Goal: Communication & Community: Answer question/provide support

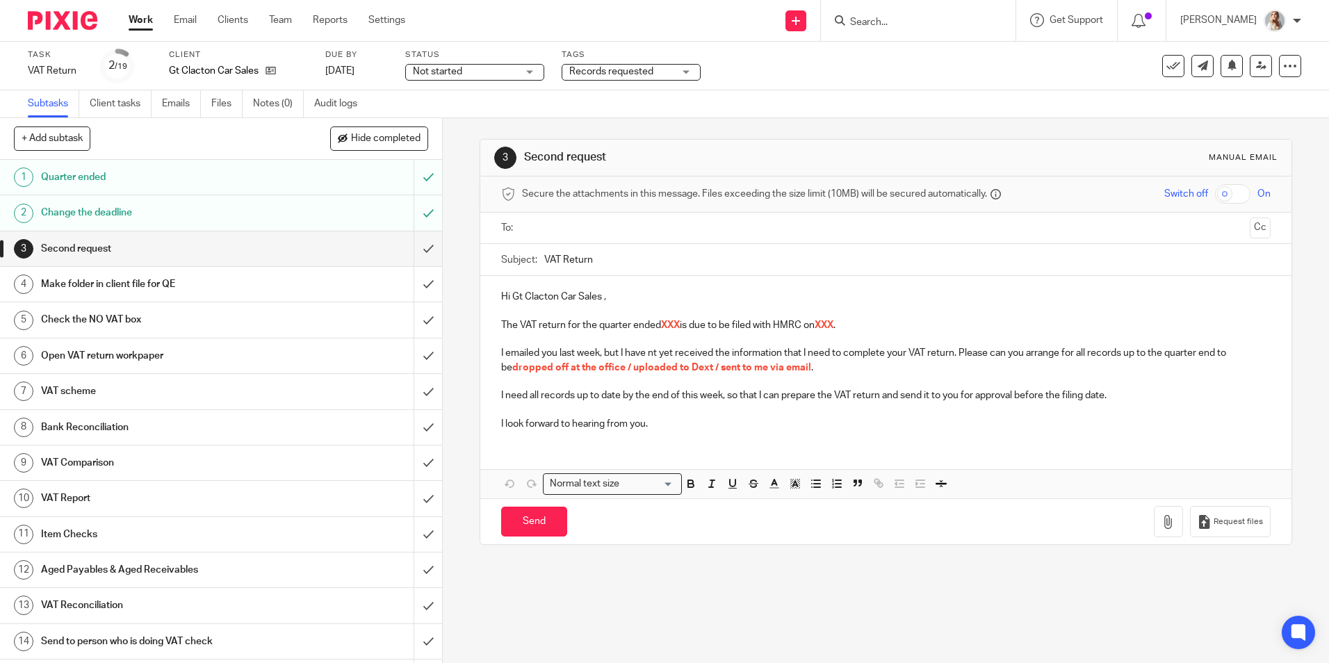
click at [584, 232] on input "text" at bounding box center [885, 228] width 716 height 16
drag, startPoint x: 574, startPoint y: 304, endPoint x: 505, endPoint y: 301, distance: 69.6
click at [506, 304] on p "Hi Gt Clacton Car Sales ," at bounding box center [885, 300] width 769 height 14
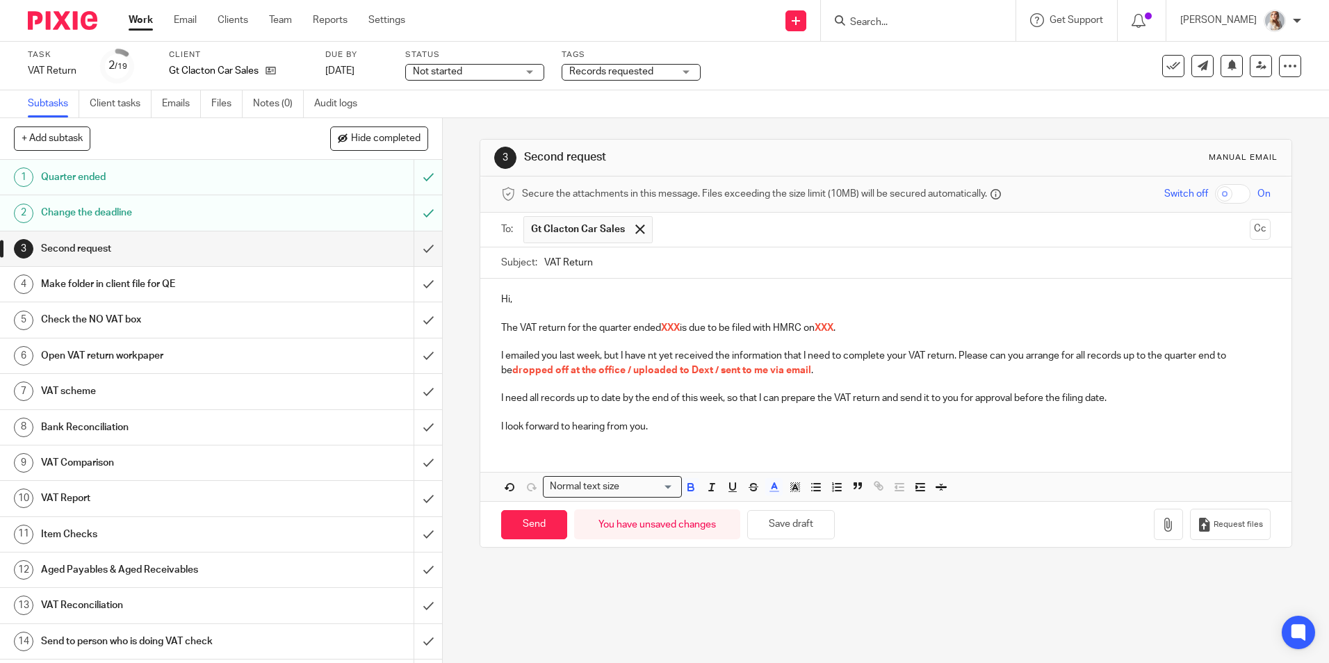
click at [679, 329] on span "XXX" at bounding box center [670, 328] width 19 height 10
drag, startPoint x: 892, startPoint y: 322, endPoint x: 858, endPoint y: 329, distance: 34.8
click at [858, 329] on p "The VAT return for the quarter ended 31st July 2025 is due to be filed with HMR…" at bounding box center [885, 328] width 769 height 14
drag, startPoint x: 829, startPoint y: 370, endPoint x: 482, endPoint y: 375, distance: 346.8
click at [482, 375] on div "Hi, The VAT return for the quarter ended 31st July 2025 is due to be filed with…" at bounding box center [885, 361] width 810 height 165
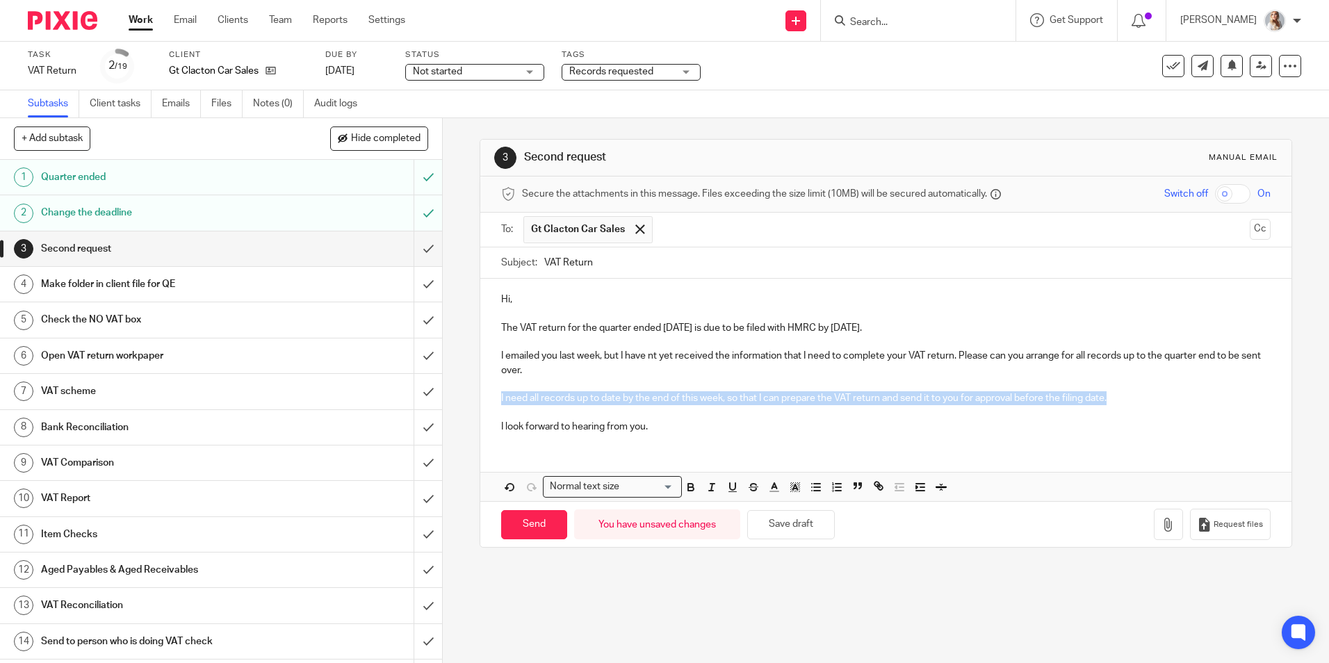
drag, startPoint x: 1094, startPoint y: 402, endPoint x: 493, endPoint y: 400, distance: 601.1
click at [493, 400] on div "Hi, The VAT return for the quarter ended 31st July 2025 is due to be filed with…" at bounding box center [885, 361] width 810 height 165
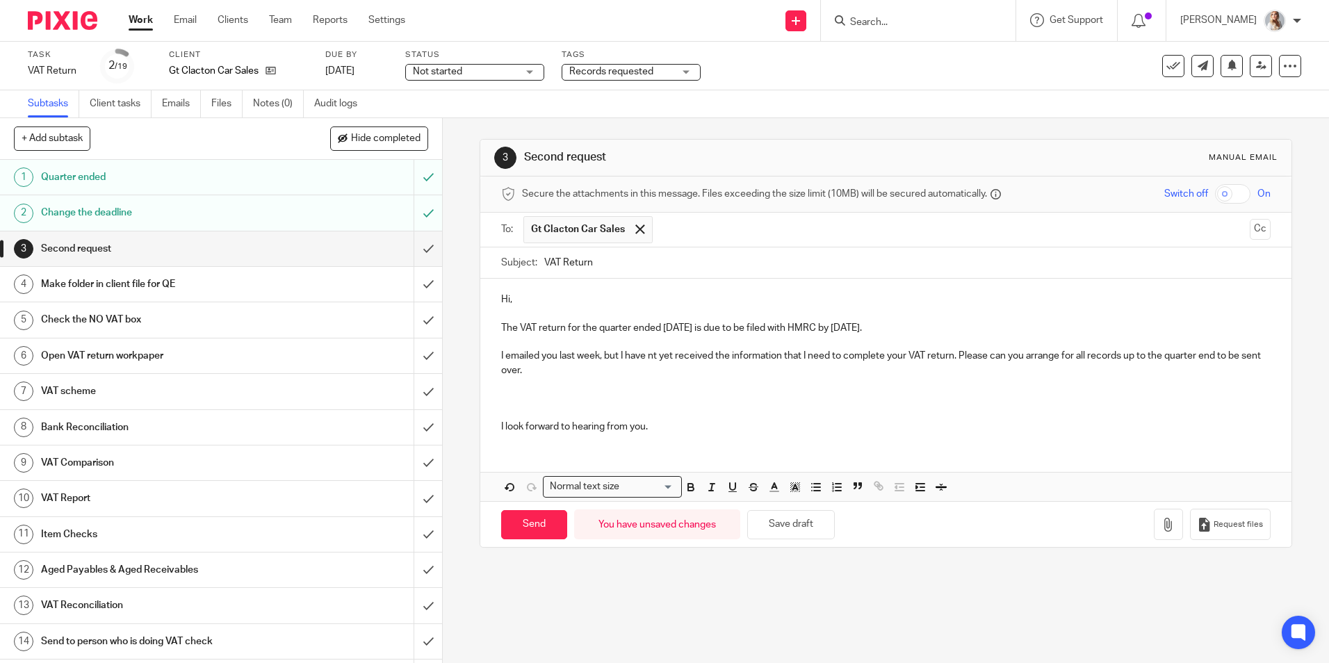
click at [512, 402] on p at bounding box center [885, 398] width 769 height 14
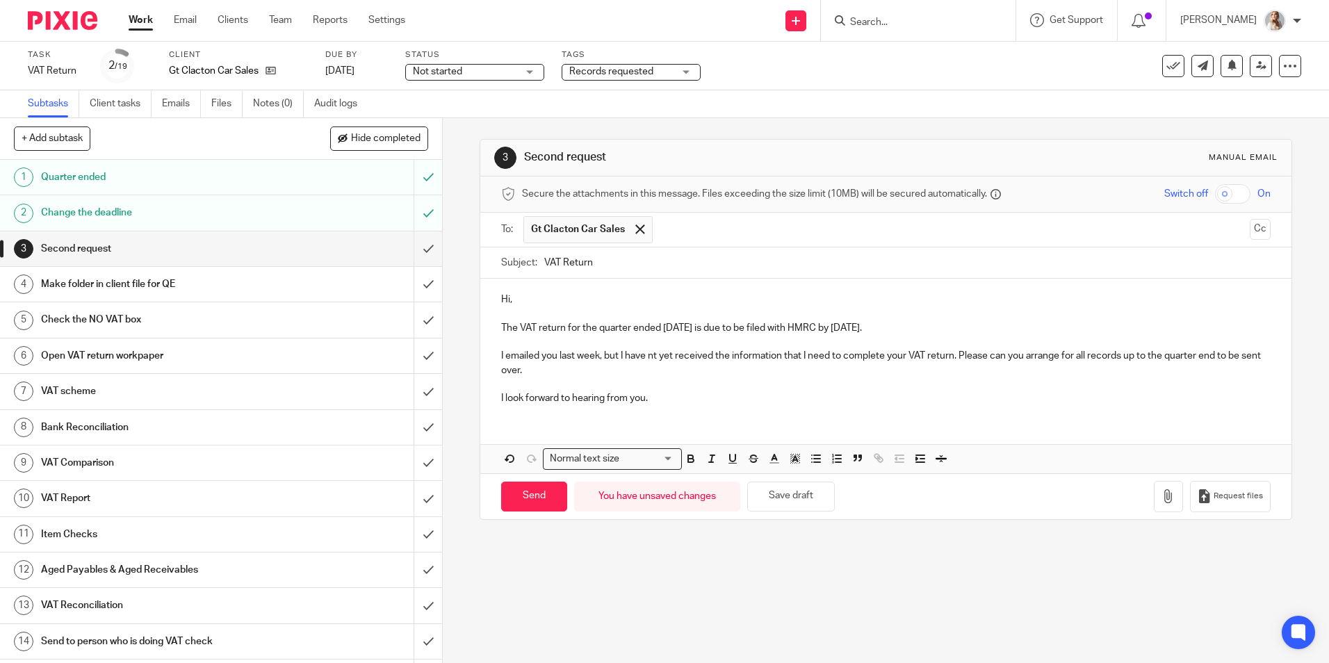
click at [650, 356] on p "I emailed you last week, but I have nt yet received the information that I need…" at bounding box center [885, 363] width 769 height 28
click at [532, 497] on input "Send" at bounding box center [534, 497] width 66 height 30
type input "Sent"
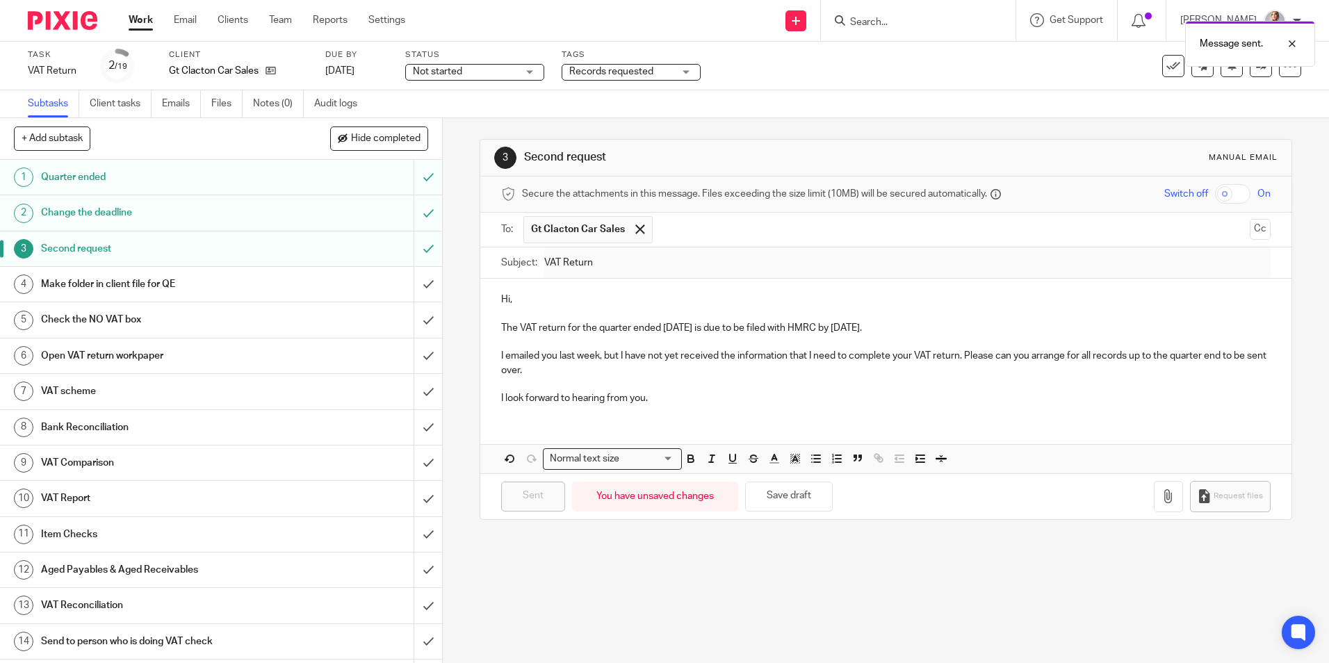
click at [142, 17] on link "Work" at bounding box center [141, 20] width 24 height 14
